Goal: Use online tool/utility: Use online tool/utility

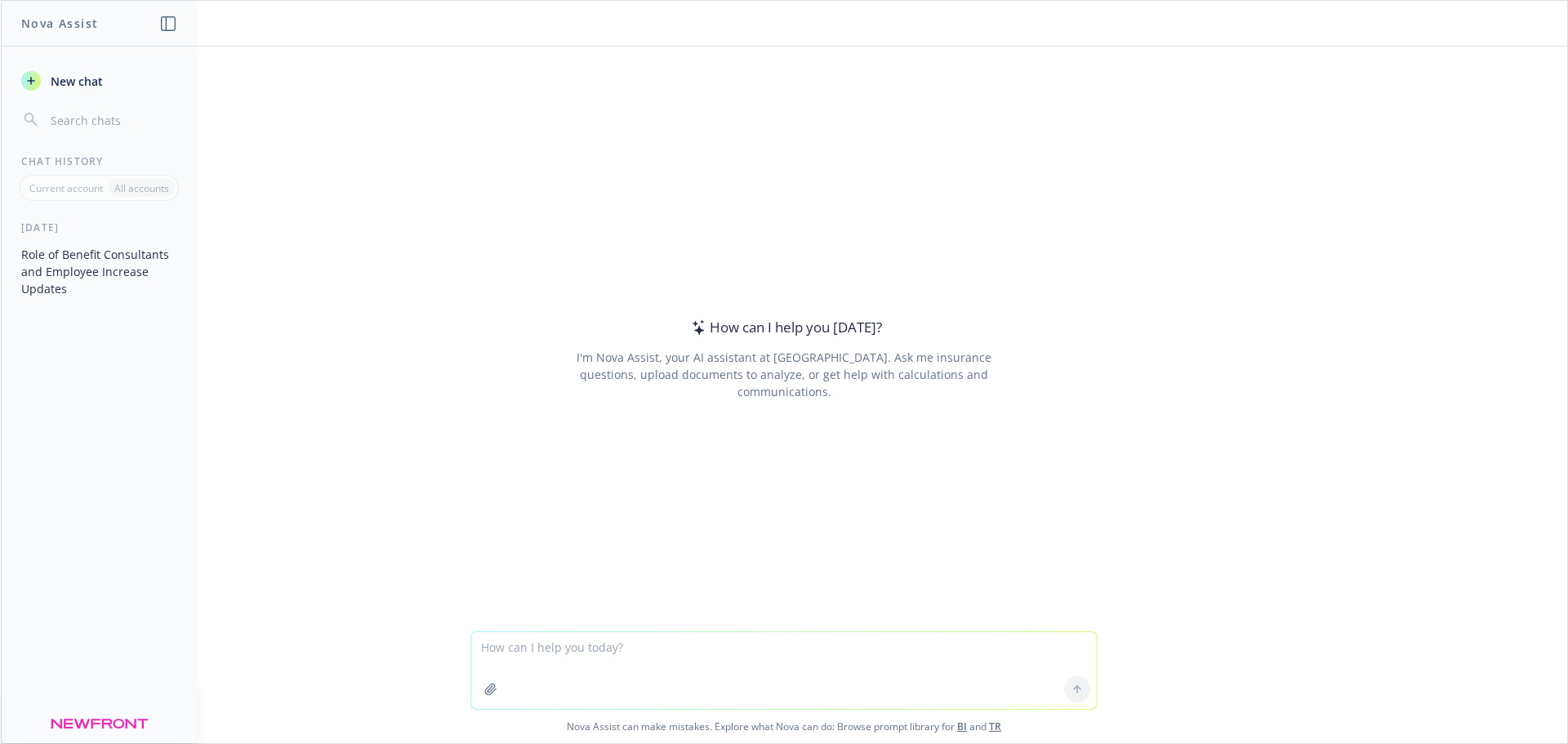
click at [675, 656] on textarea at bounding box center [784, 671] width 626 height 77
type textarea "Write me a recap email for a renewal presentation for a [DATE] renewal"
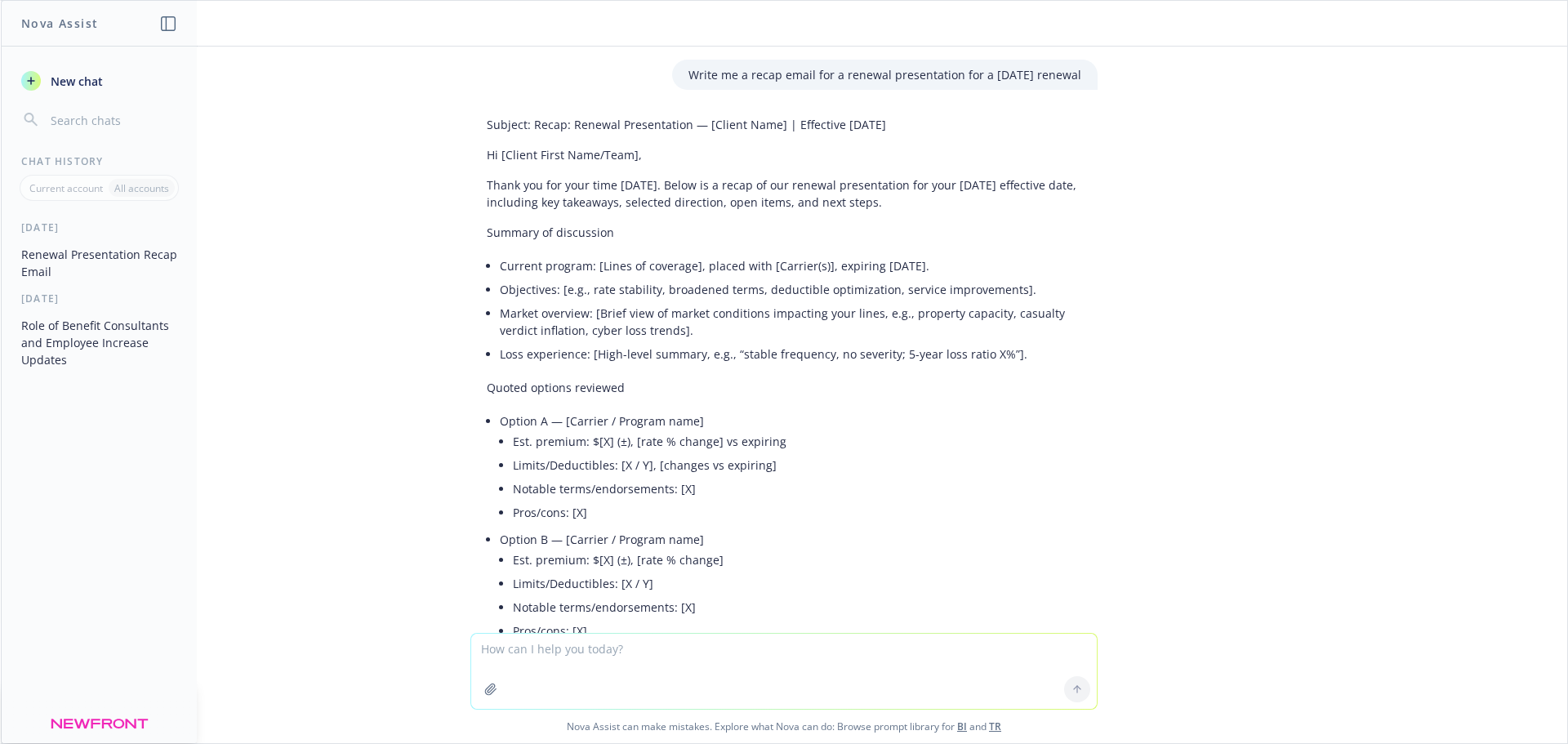
drag, startPoint x: 605, startPoint y: 164, endPoint x: 543, endPoint y: 165, distance: 62.0
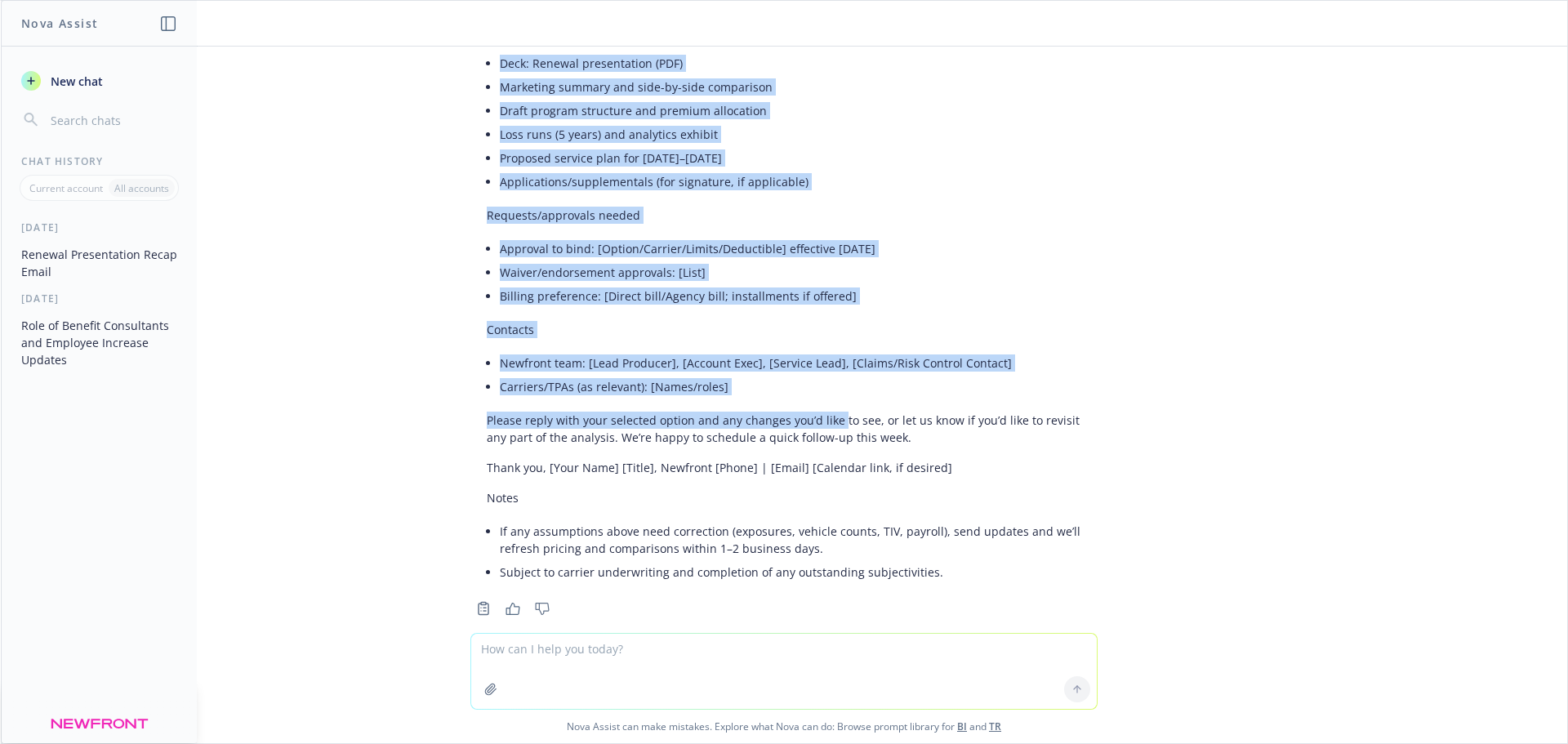
scroll to position [1443, 0]
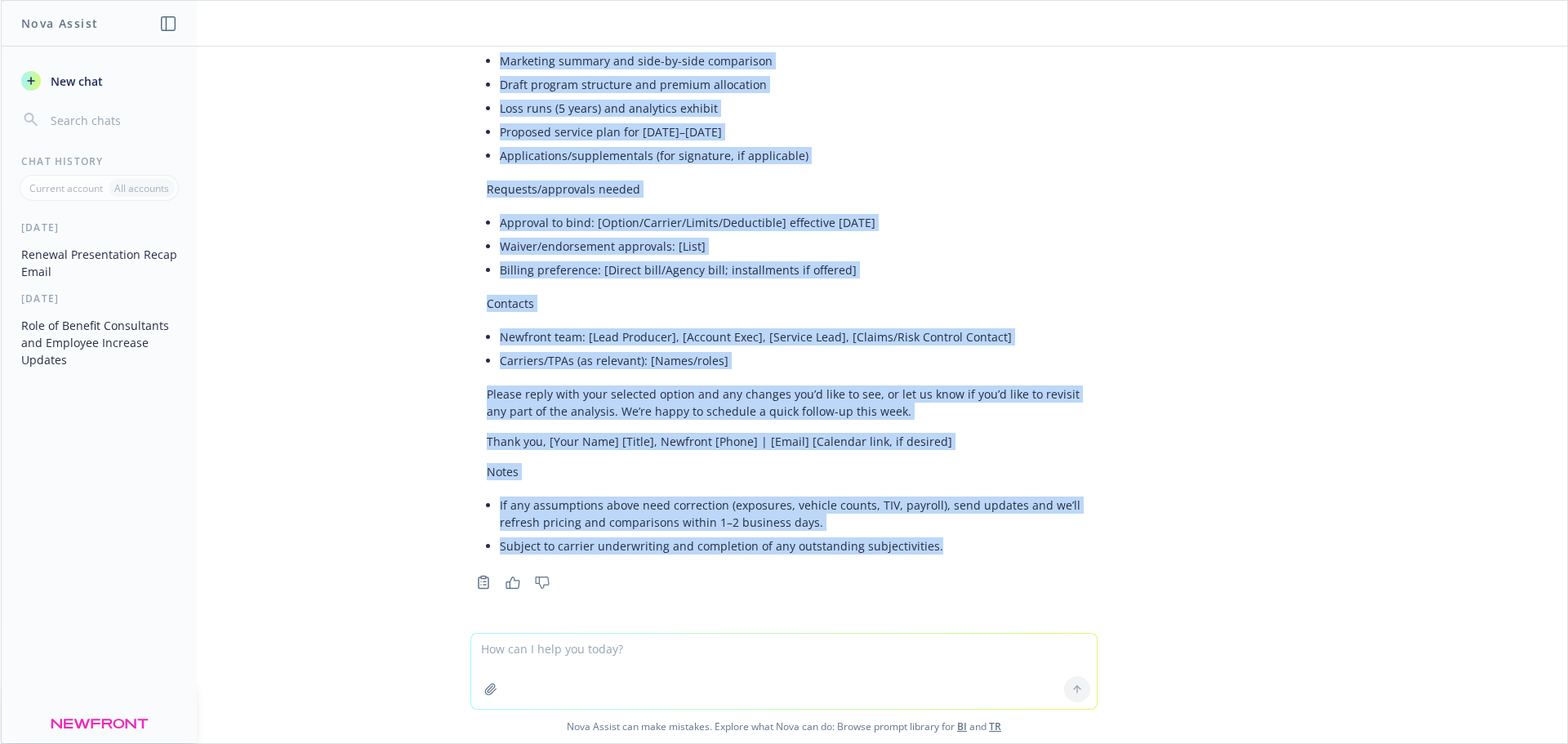
drag, startPoint x: 475, startPoint y: 154, endPoint x: 970, endPoint y: 538, distance: 626.5
copy div "Lo [Ipsumd Sitam Cons/Adip], Elits doe tem inci utla etdol. Magna al e admin ve…"
